Goal: Check status: Check status

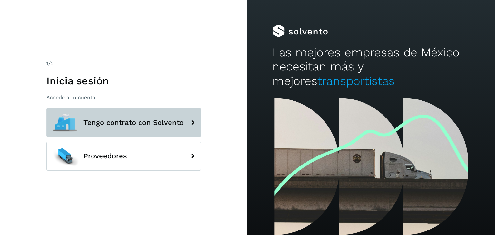
click at [92, 128] on button "Tengo contrato con Solvento" at bounding box center [123, 122] width 155 height 29
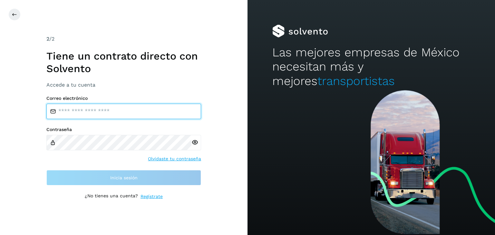
type input "**********"
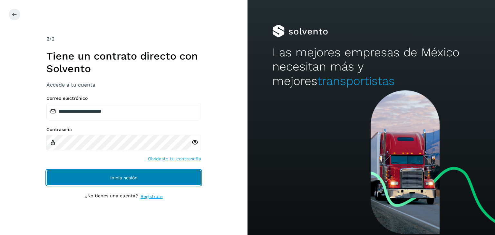
click at [119, 176] on span "Inicia sesión" at bounding box center [123, 178] width 27 height 5
click at [109, 180] on button "Inicia sesión" at bounding box center [123, 177] width 155 height 15
click at [186, 181] on button "Inicia sesión" at bounding box center [123, 177] width 155 height 15
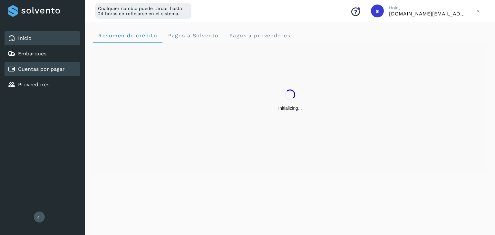
click at [36, 71] on link "Cuentas por pagar" at bounding box center [41, 69] width 47 height 6
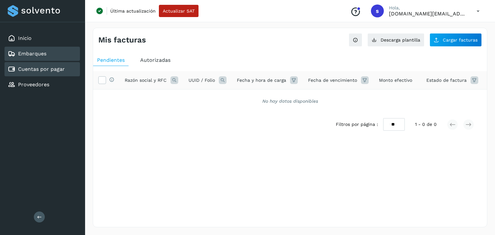
click at [37, 54] on link "Embarques" at bounding box center [32, 54] width 28 height 6
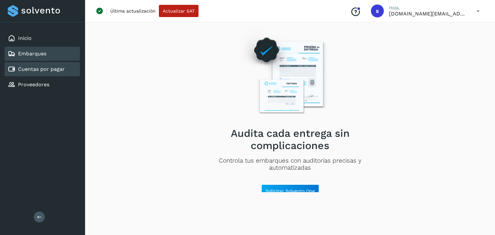
click at [41, 67] on link "Cuentas por pagar" at bounding box center [41, 69] width 47 height 6
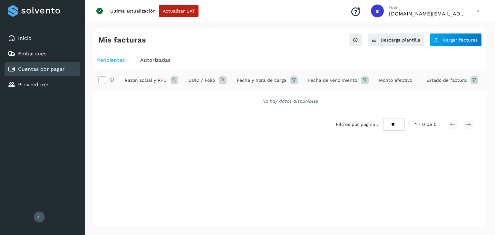
click at [153, 60] on span "Autorizadas" at bounding box center [155, 60] width 30 height 6
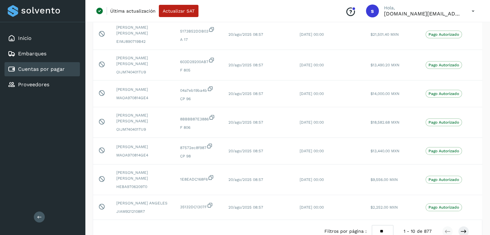
scroll to position [215, 0]
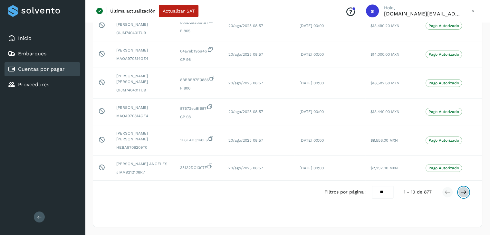
click at [465, 190] on icon at bounding box center [464, 192] width 6 height 6
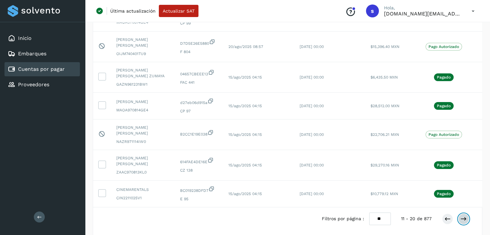
scroll to position [169, 0]
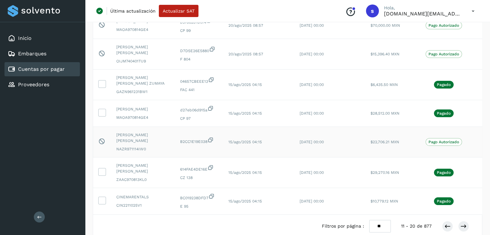
click at [212, 141] on icon at bounding box center [211, 140] width 6 height 7
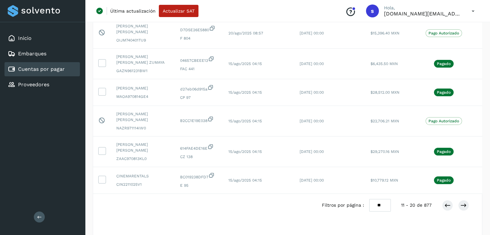
scroll to position [210, 0]
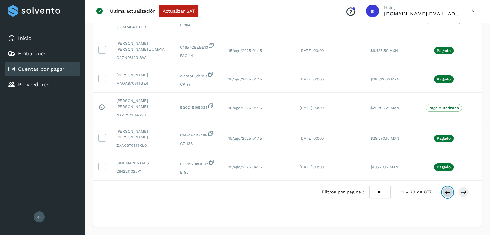
click at [445, 194] on icon at bounding box center [448, 192] width 6 height 6
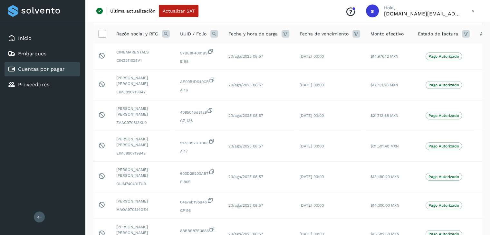
scroll to position [47, 0]
click at [463, 34] on icon at bounding box center [466, 33] width 8 height 8
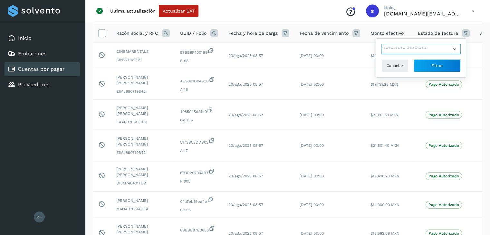
click at [409, 47] on input "text" at bounding box center [417, 49] width 70 height 10
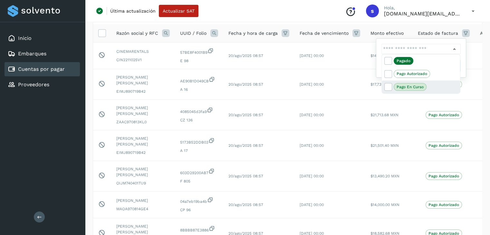
drag, startPoint x: 457, startPoint y: 56, endPoint x: 455, endPoint y: 85, distance: 29.4
click at [455, 85] on div "Pagado Pago Autorizado Pago en curso" at bounding box center [421, 73] width 78 height 39
click at [331, 113] on div at bounding box center [245, 117] width 490 height 235
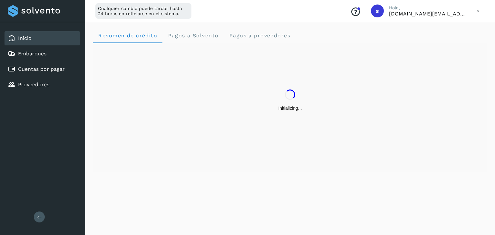
click at [479, 13] on icon at bounding box center [478, 11] width 13 height 13
click at [437, 47] on div "Cerrar sesión" at bounding box center [446, 41] width 77 height 12
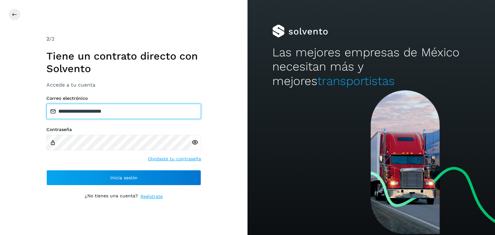
click at [124, 114] on input "**********" at bounding box center [123, 111] width 155 height 15
type input "**********"
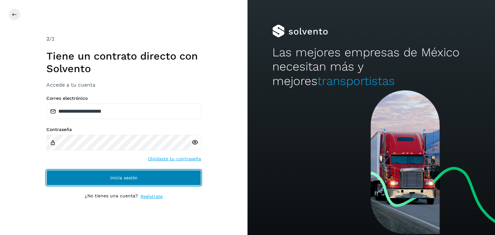
click at [130, 173] on button "Inicia sesión" at bounding box center [123, 177] width 155 height 15
